Goal: Task Accomplishment & Management: Complete application form

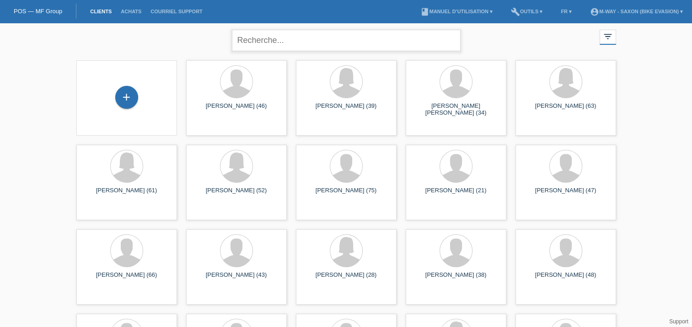
click at [278, 42] on input "text" at bounding box center [346, 40] width 229 height 21
type input "roduit"
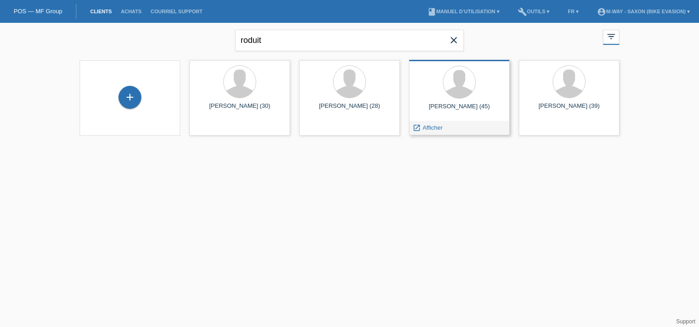
click at [460, 107] on div "Thomas Roduit (45)" at bounding box center [459, 110] width 86 height 15
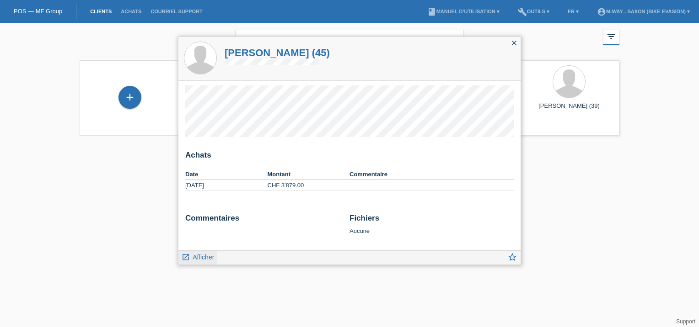
click at [209, 257] on span "Afficher" at bounding box center [203, 257] width 21 height 7
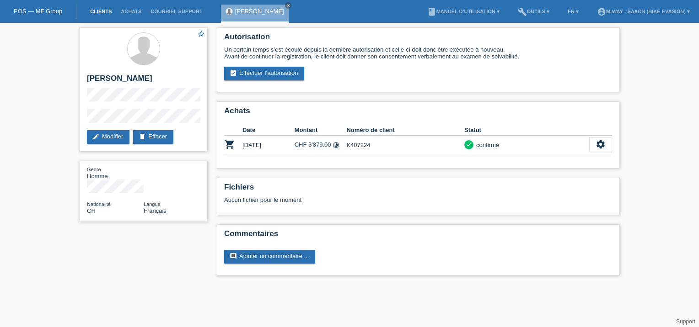
click at [97, 14] on link "Clients" at bounding box center [101, 11] width 31 height 5
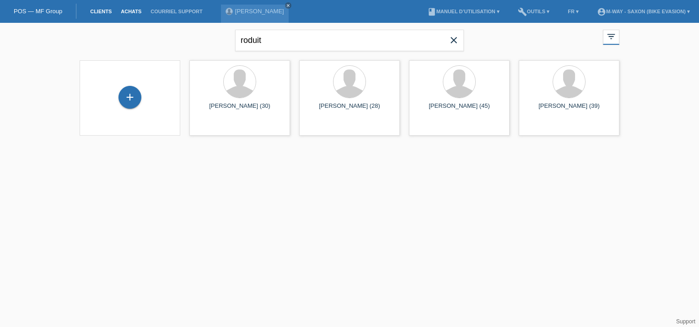
click at [123, 11] on link "Achats" at bounding box center [131, 11] width 30 height 5
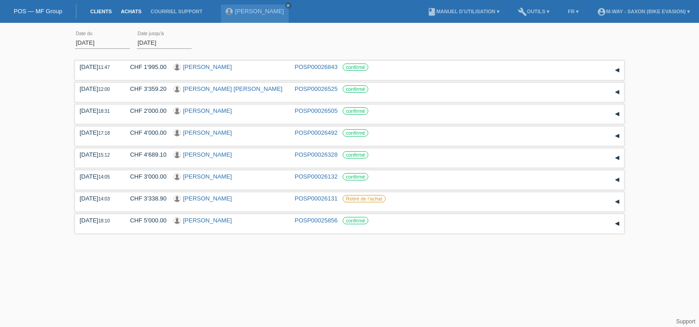
click at [104, 11] on link "Clients" at bounding box center [101, 11] width 31 height 5
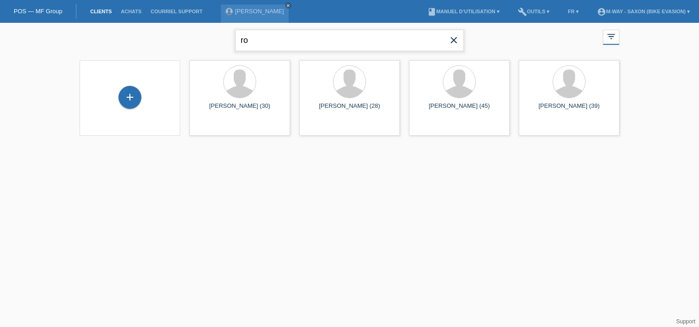
type input "r"
click at [196, 46] on div "close filter_list view_module Afficher tous les clients star Afficher les clien…" at bounding box center [349, 39] width 549 height 33
click at [159, 11] on link "Courriel Support" at bounding box center [176, 11] width 61 height 5
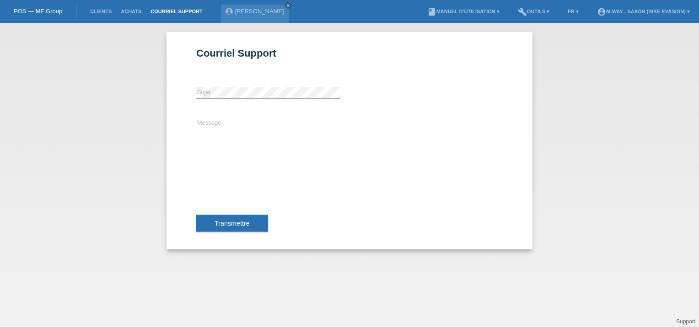
click at [101, 7] on li "Clients" at bounding box center [101, 11] width 31 height 23
click at [101, 13] on link "Clients" at bounding box center [101, 11] width 31 height 5
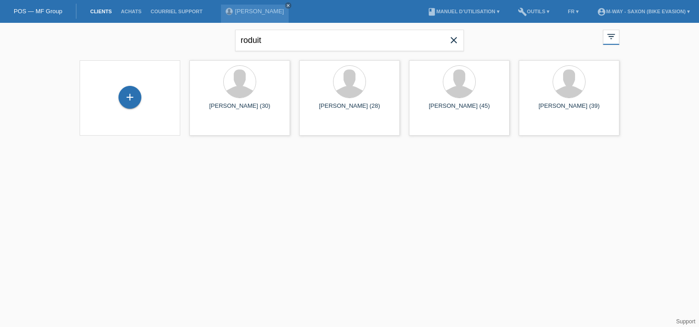
click at [450, 40] on icon "close" at bounding box center [453, 40] width 11 height 11
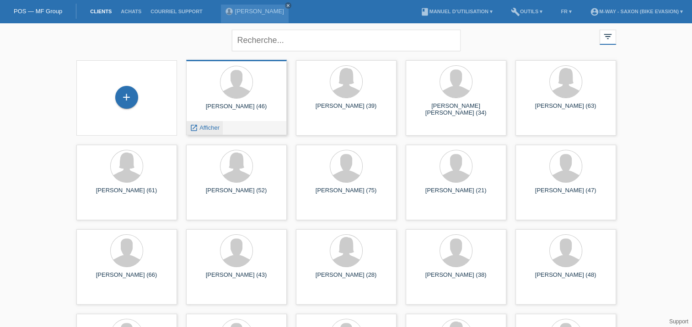
click at [204, 127] on span "Afficher" at bounding box center [209, 127] width 20 height 7
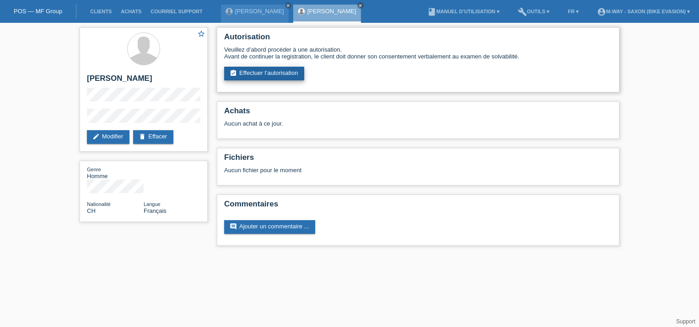
click at [274, 73] on link "assignment_turned_in Effectuer l’autorisation" at bounding box center [264, 74] width 80 height 14
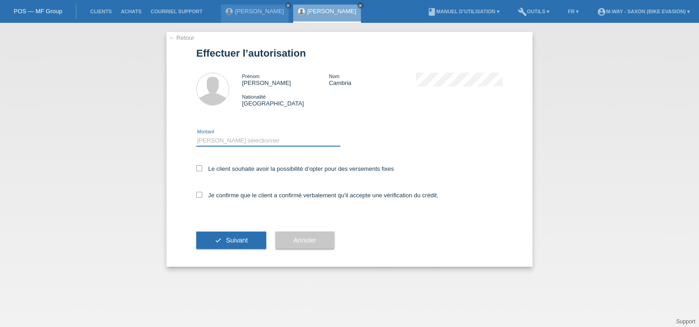
click at [221, 140] on select "Veuillez sélectionner CHF 1.00 - CHF 499.00 CHF 500.00 - CHF 1'999.00 CHF 2'000…" at bounding box center [268, 140] width 144 height 11
select select "3"
click at [196, 135] on select "Veuillez sélectionner CHF 1.00 - CHF 499.00 CHF 500.00 - CHF 1'999.00 CHF 2'000…" at bounding box center [268, 140] width 144 height 11
click at [200, 170] on icon at bounding box center [199, 169] width 6 height 6
click at [200, 170] on input "Le client souhaite avoir la possibilité d’opter pour des versements fixes" at bounding box center [199, 169] width 6 height 6
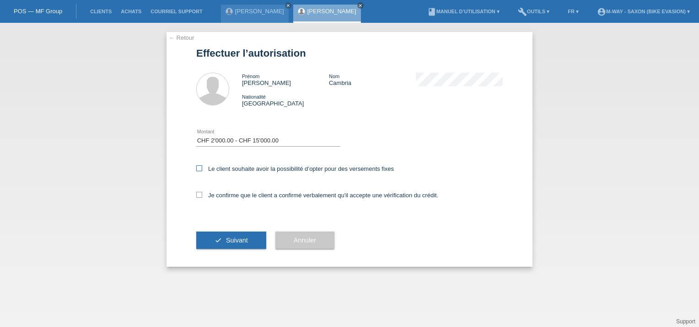
checkbox input "true"
click at [198, 198] on icon at bounding box center [199, 195] width 6 height 6
click at [198, 198] on input "Je confirme que le client a confirmé verbalement qu'il accepte une vérification…" at bounding box center [199, 195] width 6 height 6
checkbox input "true"
click at [235, 239] on span "Suivant" at bounding box center [237, 240] width 22 height 7
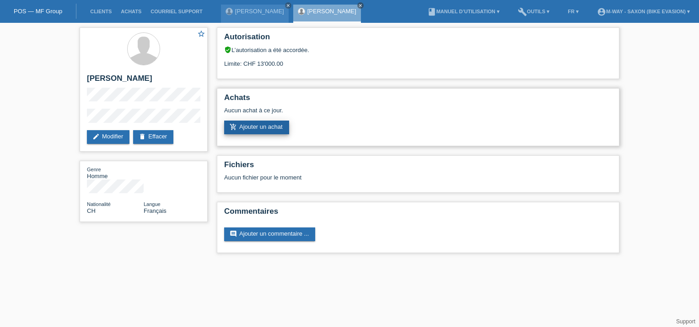
click at [263, 129] on link "add_shopping_cart Ajouter un achat" at bounding box center [256, 128] width 65 height 14
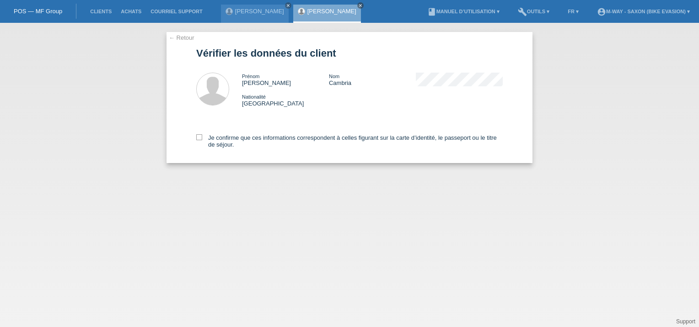
click at [195, 135] on div "← Retour Vérifier les données du client Prénom [PERSON_NAME] [GEOGRAPHIC_DATA] …" at bounding box center [349, 97] width 366 height 131
click at [197, 136] on icon at bounding box center [199, 137] width 6 height 6
click at [197, 136] on input "Je confirme que ces informations correspondent à celles figurant sur la carte d…" at bounding box center [199, 137] width 6 height 6
checkbox input "true"
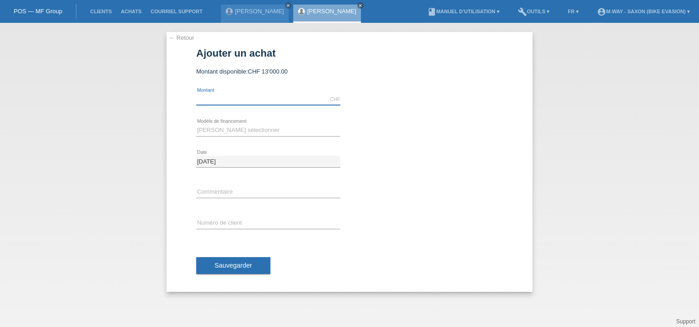
click at [232, 97] on input "text" at bounding box center [268, 99] width 144 height 11
type input "3599.10"
click at [236, 125] on select "[PERSON_NAME] sélectionner Taux fixes Achat sur facture avec paiement partiel" at bounding box center [268, 130] width 144 height 11
select select "77"
click at [196, 125] on select "Veuillez sélectionner Taux fixes Achat sur facture avec paiement partiel" at bounding box center [268, 130] width 144 height 11
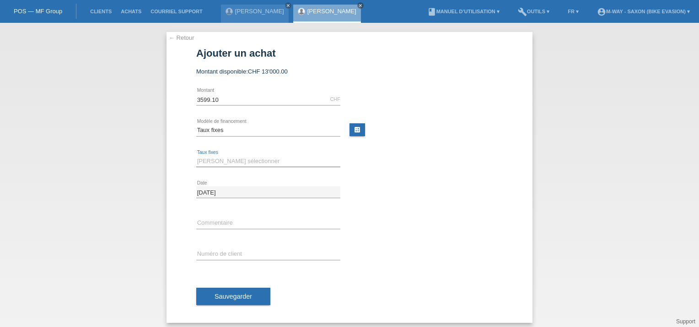
click at [227, 161] on select "Veuillez sélectionner 4 versements 5 versements 6 versements 7 versements 8 ver…" at bounding box center [268, 161] width 144 height 11
select select "202"
click at [196, 156] on select "Veuillez sélectionner 4 versements 5 versements 6 versements 7 versements 8 ver…" at bounding box center [268, 161] width 144 height 11
click at [221, 251] on input "text" at bounding box center [268, 254] width 144 height 11
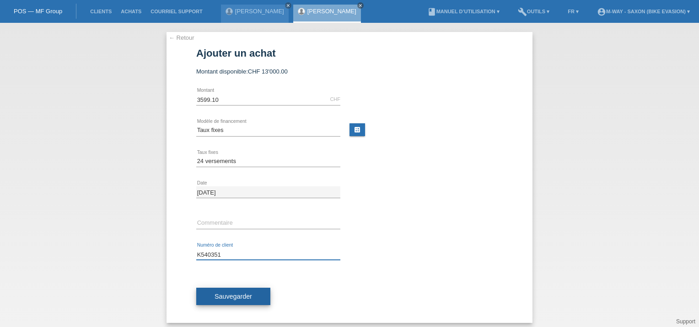
type input "K540351"
click at [227, 296] on span "Sauvegarder" at bounding box center [233, 296] width 38 height 7
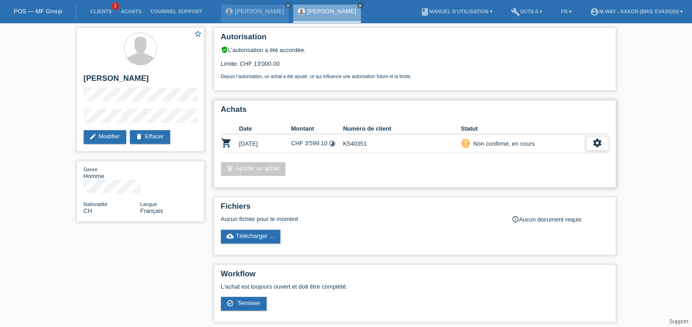
click at [597, 145] on icon "settings" at bounding box center [597, 143] width 10 height 10
click at [558, 173] on span "Télécharger CGV" at bounding box center [544, 171] width 49 height 11
click at [593, 145] on icon "settings" at bounding box center [597, 143] width 10 height 10
click at [601, 144] on icon "settings" at bounding box center [597, 143] width 10 height 10
click at [536, 187] on span "Terminer" at bounding box center [533, 185] width 26 height 11
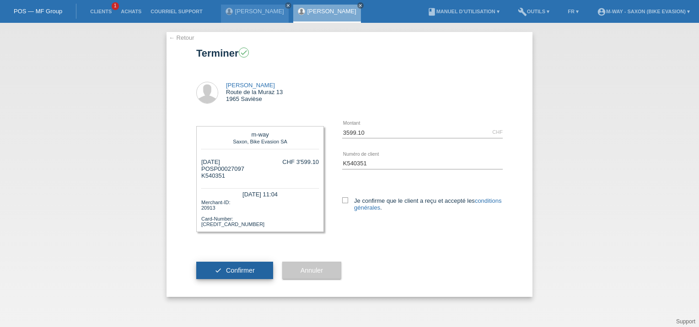
click at [249, 276] on button "check Confirmer" at bounding box center [234, 270] width 77 height 17
click at [344, 199] on icon at bounding box center [345, 201] width 6 height 6
click at [344, 199] on input "Je confirme que le client a reçu et accepté les conditions générales ." at bounding box center [345, 201] width 6 height 6
checkbox input "true"
click at [241, 273] on span "Confirmer" at bounding box center [240, 270] width 29 height 7
